Goal: Find specific page/section: Find specific page/section

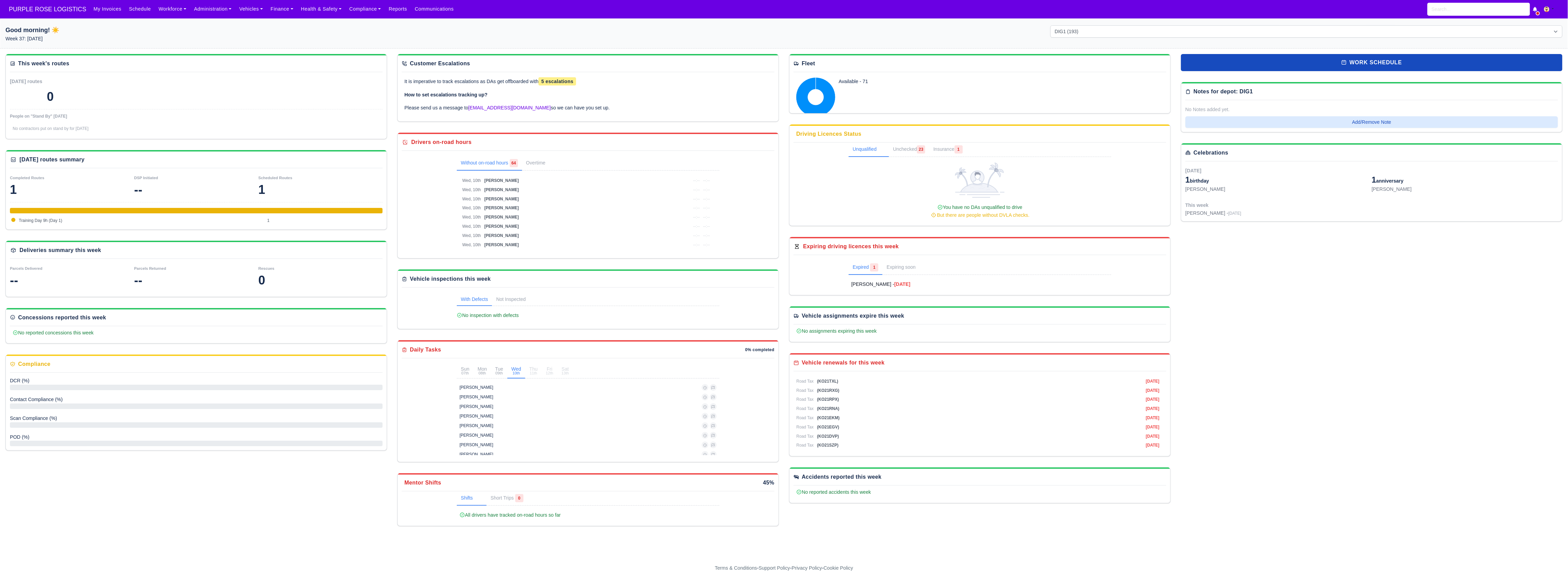
click at [1456, 2] on div "My Invoices Schedule Workforce Manpower Expiring Documents Leave Requests Daily…" at bounding box center [826, 9] width 1473 height 18
click at [1460, 9] on input "search" at bounding box center [1479, 9] width 103 height 13
click at [1471, 63] on link "Dimitar Svetlov Dimitrov Enfield (DIG1) - Amazon Logistics ULEZ (EN3 7PZ) Off-b…" at bounding box center [1479, 61] width 102 height 29
type input "[PERSON_NAME] [PERSON_NAME]"
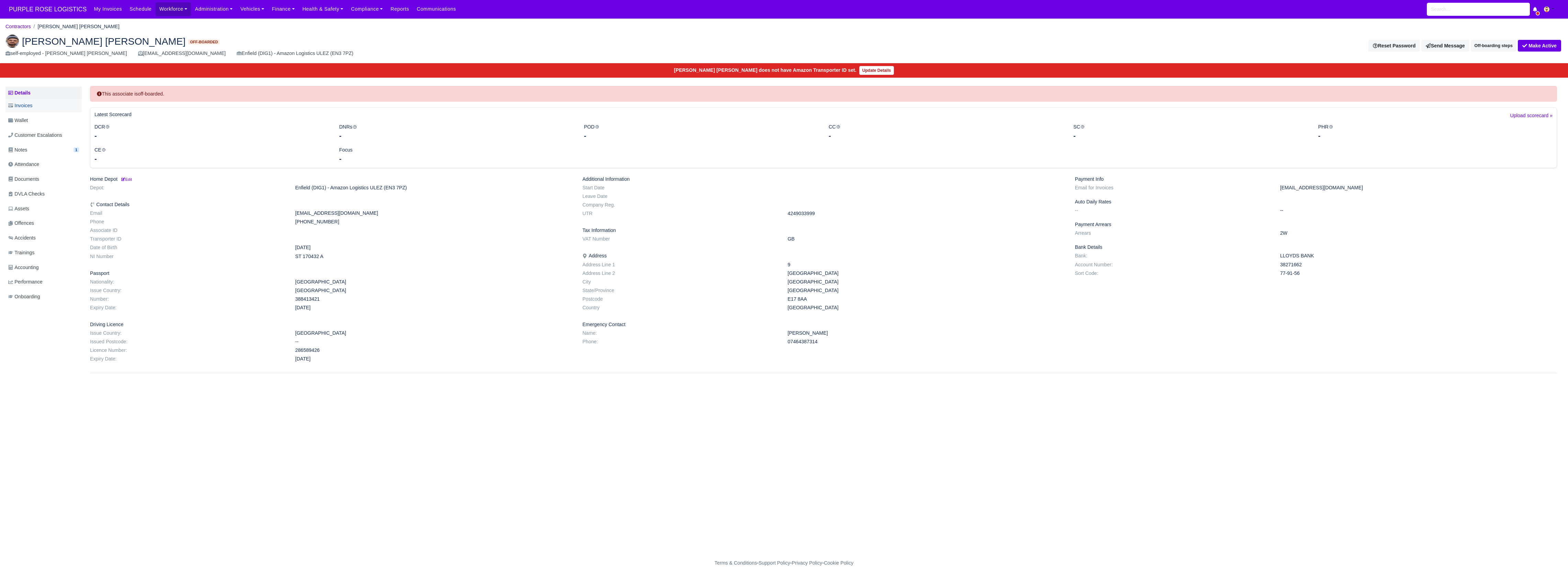
click at [44, 102] on link "Invoices" at bounding box center [43, 106] width 76 height 13
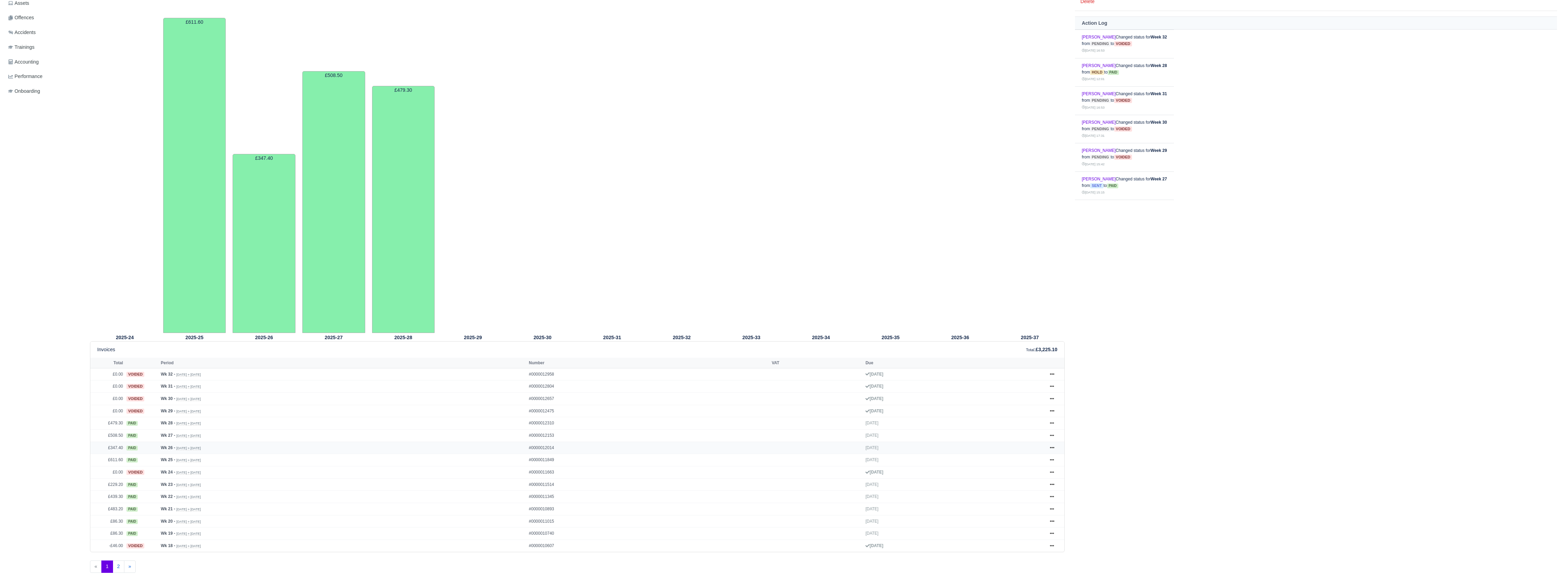
scroll to position [250, 0]
